Goal: Find specific page/section: Find specific page/section

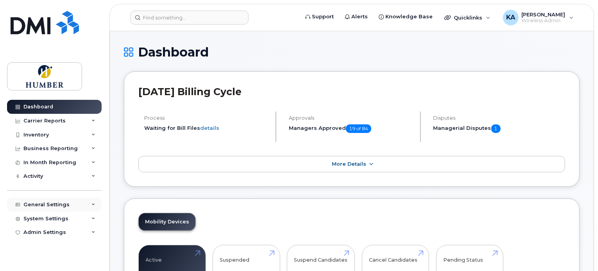
click at [55, 203] on div "General Settings" at bounding box center [46, 205] width 46 height 6
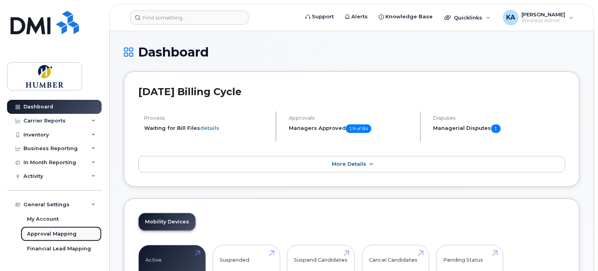
click at [55, 236] on div "Approval Mapping" at bounding box center [52, 234] width 50 height 7
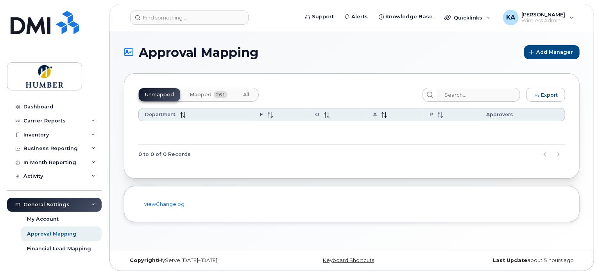
click at [211, 95] on button "Mapped 261" at bounding box center [208, 94] width 50 height 13
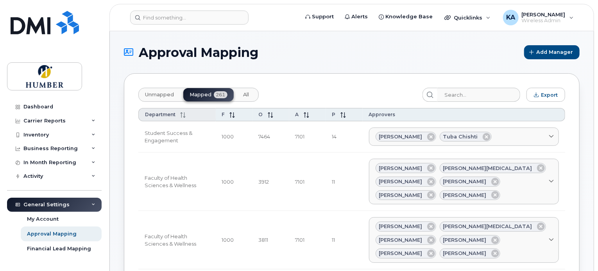
click at [180, 114] on icon at bounding box center [182, 114] width 5 height 5
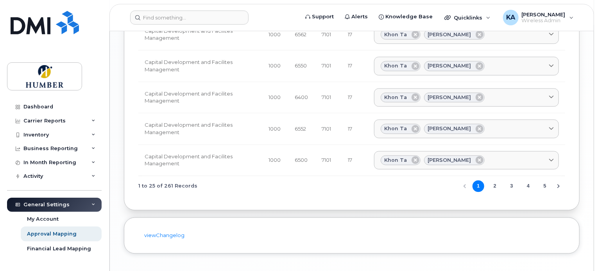
scroll to position [772, 0]
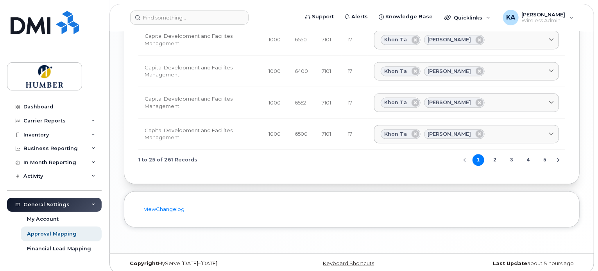
click at [527, 154] on button "4" at bounding box center [528, 160] width 12 height 12
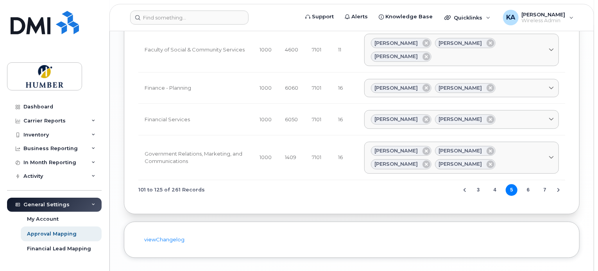
click at [530, 184] on button "6" at bounding box center [528, 190] width 12 height 12
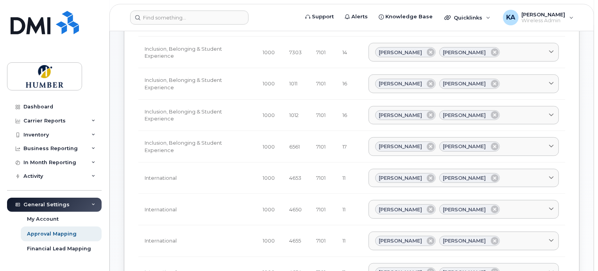
scroll to position [161, 0]
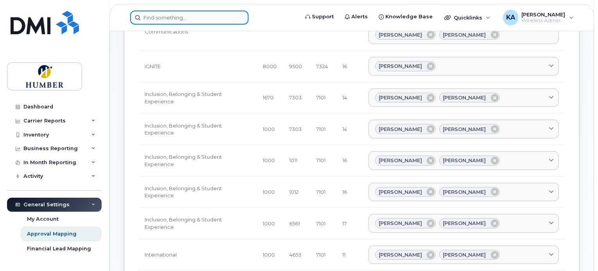
click at [158, 20] on input at bounding box center [189, 18] width 118 height 14
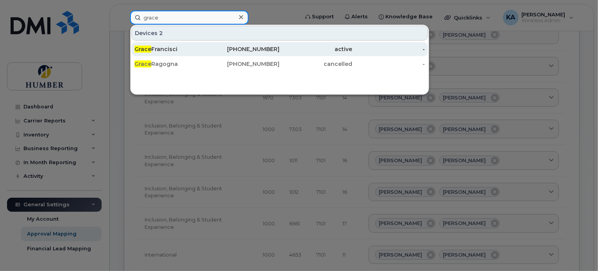
type input "grace"
click at [170, 48] on div "[PERSON_NAME]" at bounding box center [170, 49] width 73 height 8
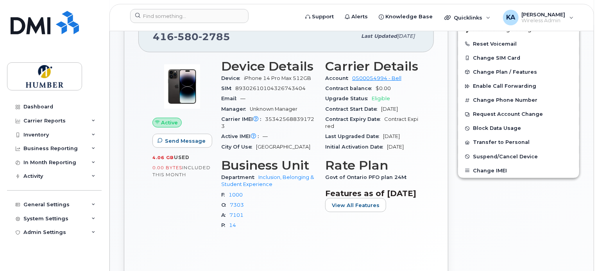
scroll to position [156, 0]
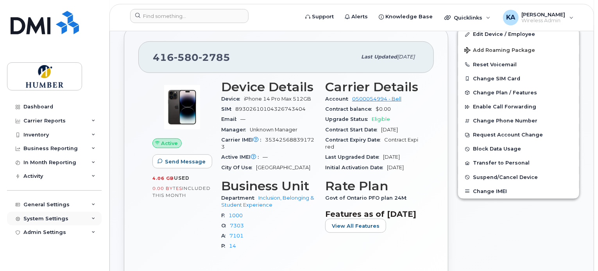
click at [46, 216] on div "System Settings" at bounding box center [45, 219] width 45 height 6
click at [48, 205] on div "General Settings" at bounding box center [46, 205] width 46 height 6
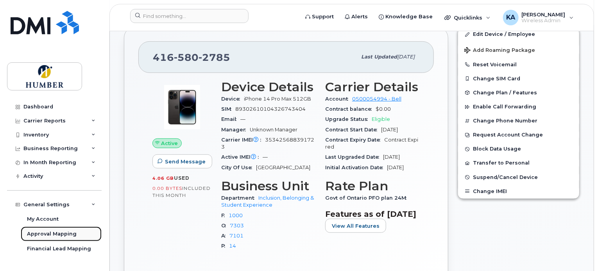
click at [53, 236] on div "Approval Mapping" at bounding box center [52, 234] width 50 height 7
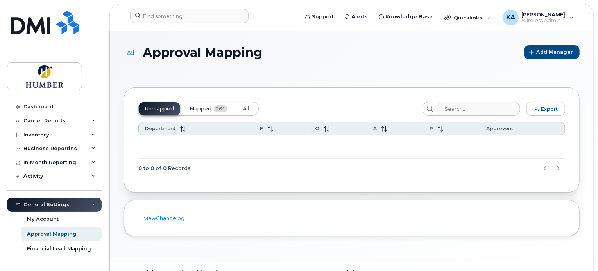
click at [205, 106] on span "Mapped" at bounding box center [200, 109] width 22 height 6
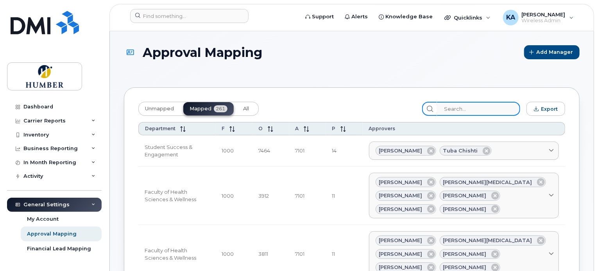
click at [470, 107] on input "search" at bounding box center [478, 109] width 83 height 14
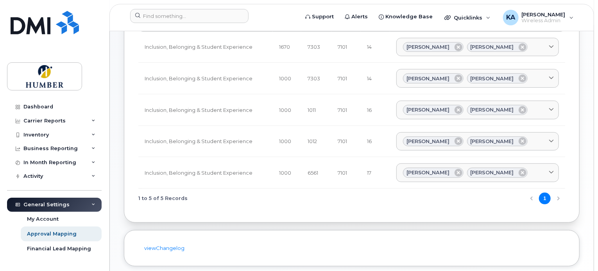
scroll to position [52, 0]
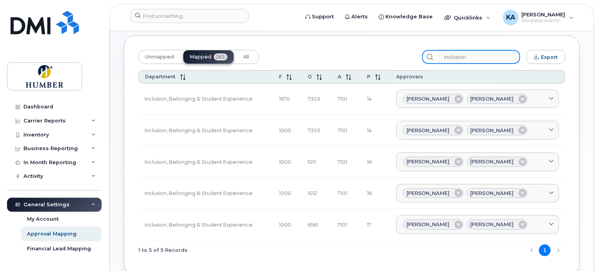
type input "inclusion"
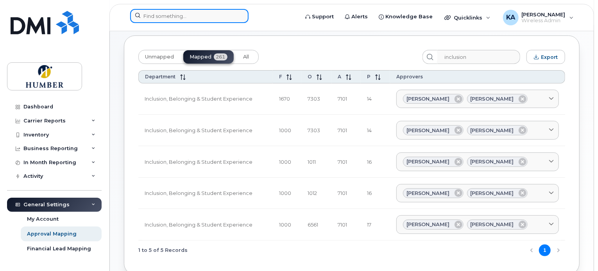
click at [171, 16] on input at bounding box center [189, 16] width 118 height 14
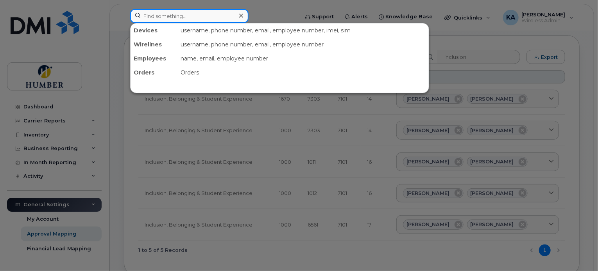
type input "f"
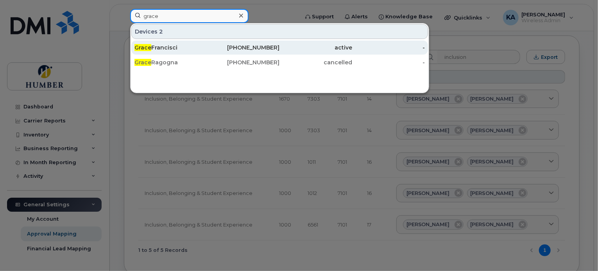
type input "grace"
click at [189, 46] on div "[PERSON_NAME]" at bounding box center [170, 48] width 73 height 8
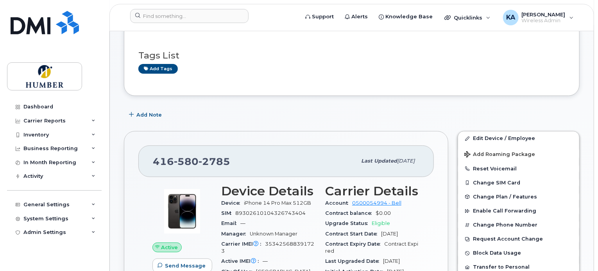
scroll to position [104, 0]
